Goal: Information Seeking & Learning: Learn about a topic

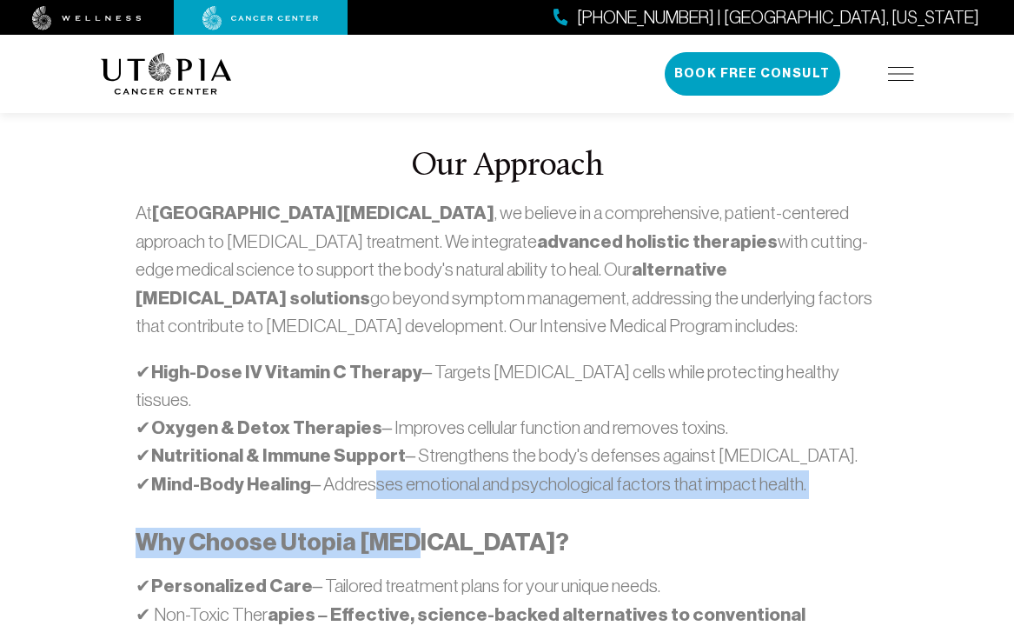
drag, startPoint x: 366, startPoint y: 377, endPoint x: 514, endPoint y: 460, distance: 170.4
click at [500, 460] on div "At [GEOGRAPHIC_DATA][MEDICAL_DATA] , we believe in a comprehensive, patient-cen…" at bounding box center [508, 492] width 744 height 586
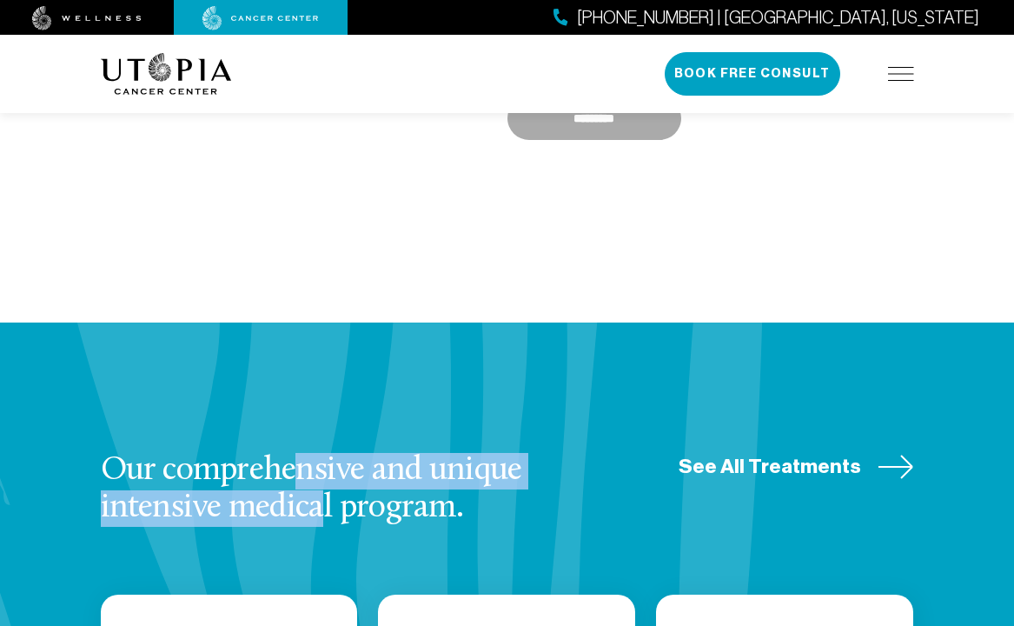
drag, startPoint x: 301, startPoint y: 361, endPoint x: 507, endPoint y: 421, distance: 214.7
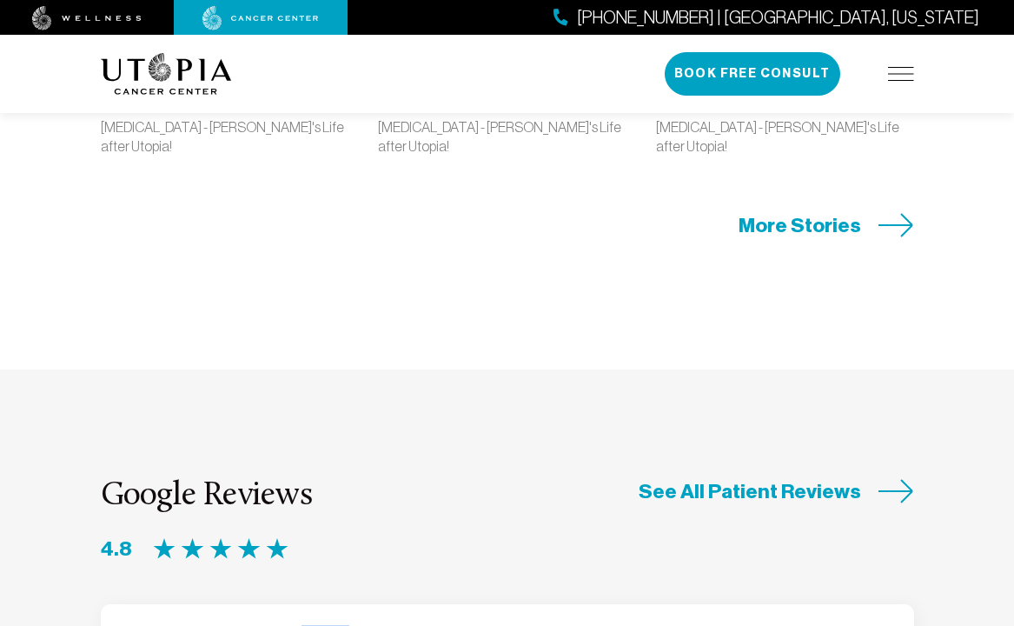
drag, startPoint x: 393, startPoint y: 407, endPoint x: 552, endPoint y: 519, distance: 194.5
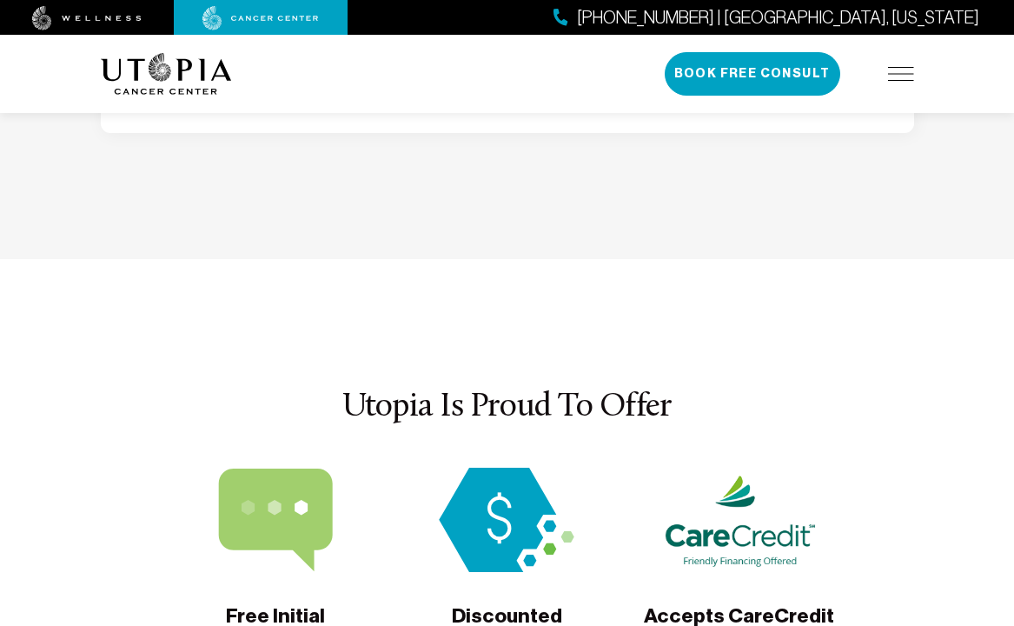
drag, startPoint x: 403, startPoint y: 485, endPoint x: 555, endPoint y: 551, distance: 165.8
click at [538, 558] on section "Utopia Is Proud To Offer Free Initial Consultation Discounted Accommodations Ac…" at bounding box center [507, 578] width 1014 height 639
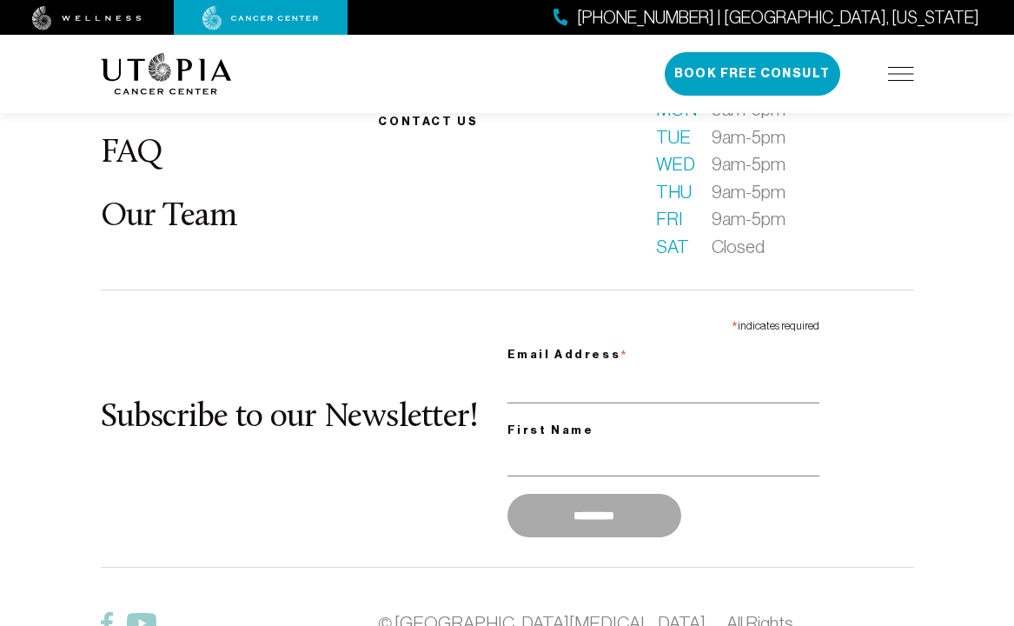
scroll to position [7711, 0]
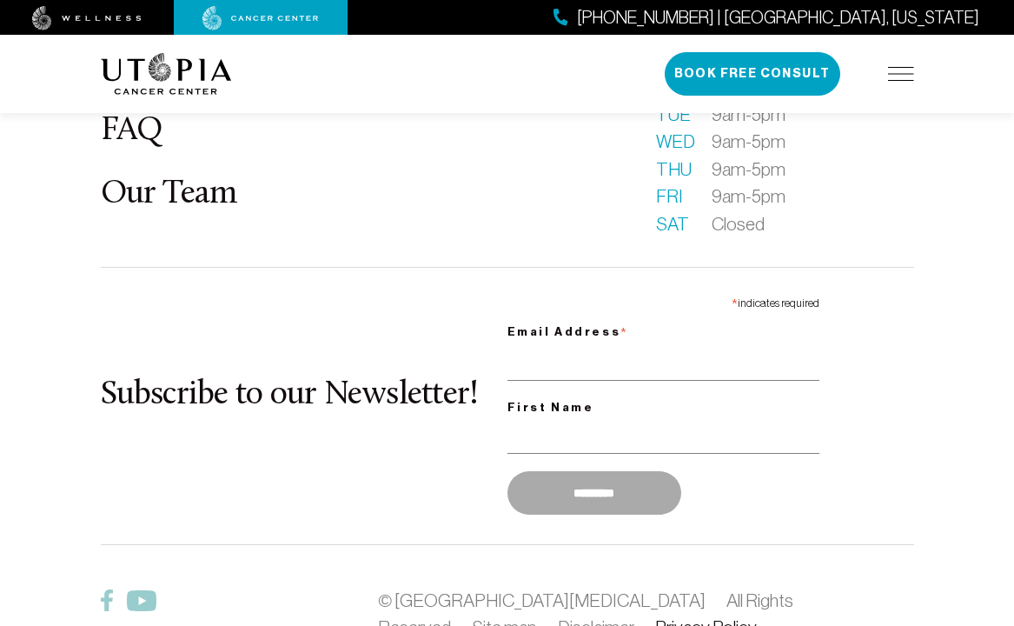
click at [655, 617] on link "Privacy Policy" at bounding box center [706, 627] width 102 height 20
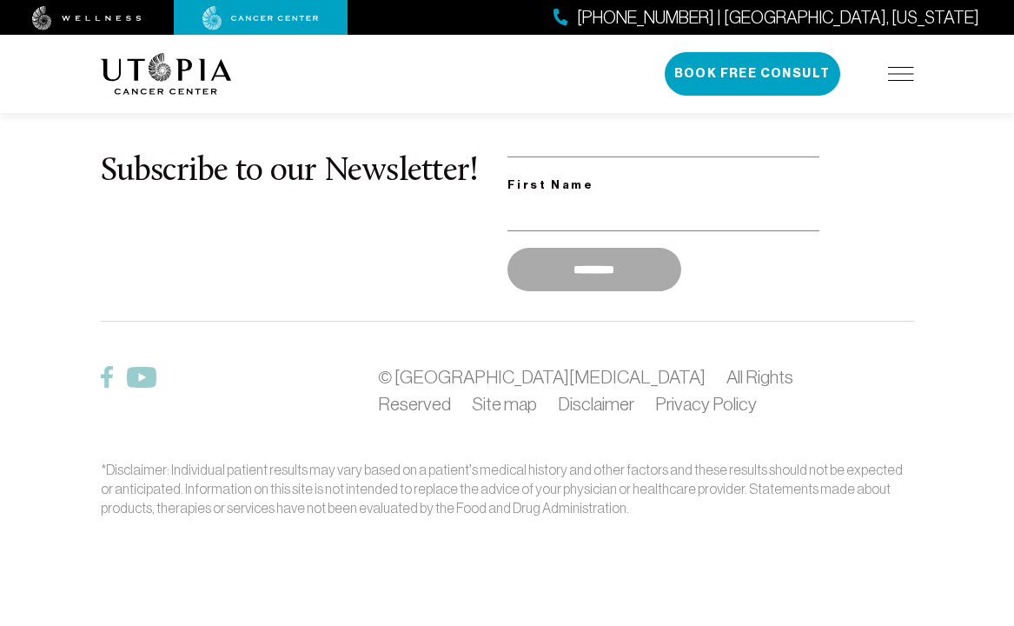
scroll to position [3190, 0]
drag, startPoint x: 405, startPoint y: 321, endPoint x: 573, endPoint y: 372, distance: 175.1
click at [471, 336] on div "What is [MEDICAL_DATA]? About Us Patient Stories FAQ Our Team Becoming a patien…" at bounding box center [507, 91] width 834 height 851
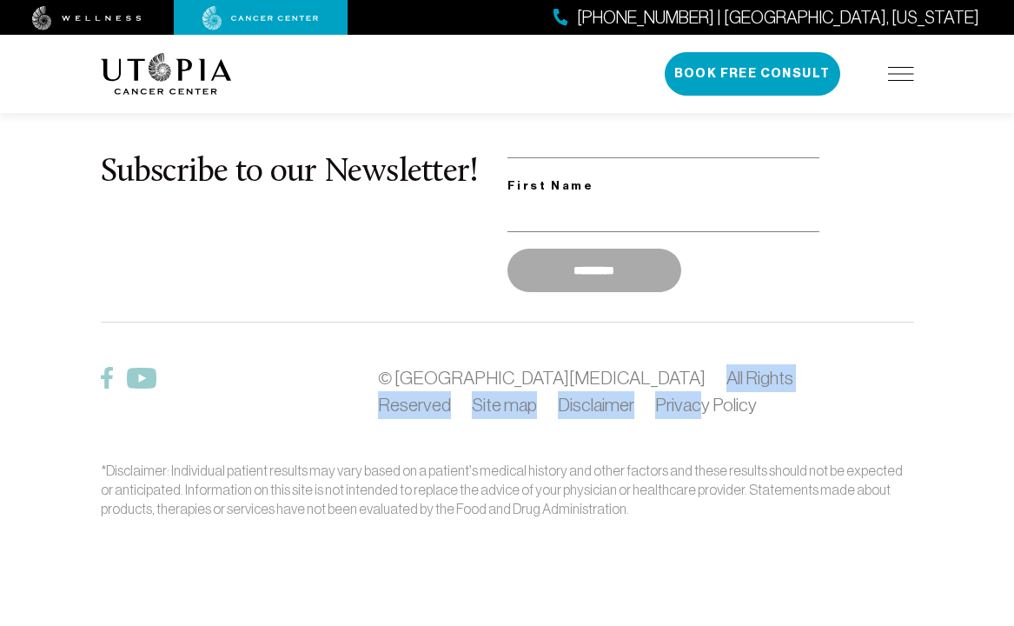
drag, startPoint x: 573, startPoint y: 377, endPoint x: 613, endPoint y: 419, distance: 57.8
click at [591, 414] on div "© Utopia [MEDICAL_DATA] All Rights Reserved Site map Disclaimer Privacy Policy" at bounding box center [646, 391] width 556 height 55
